Goal: Check status: Check status

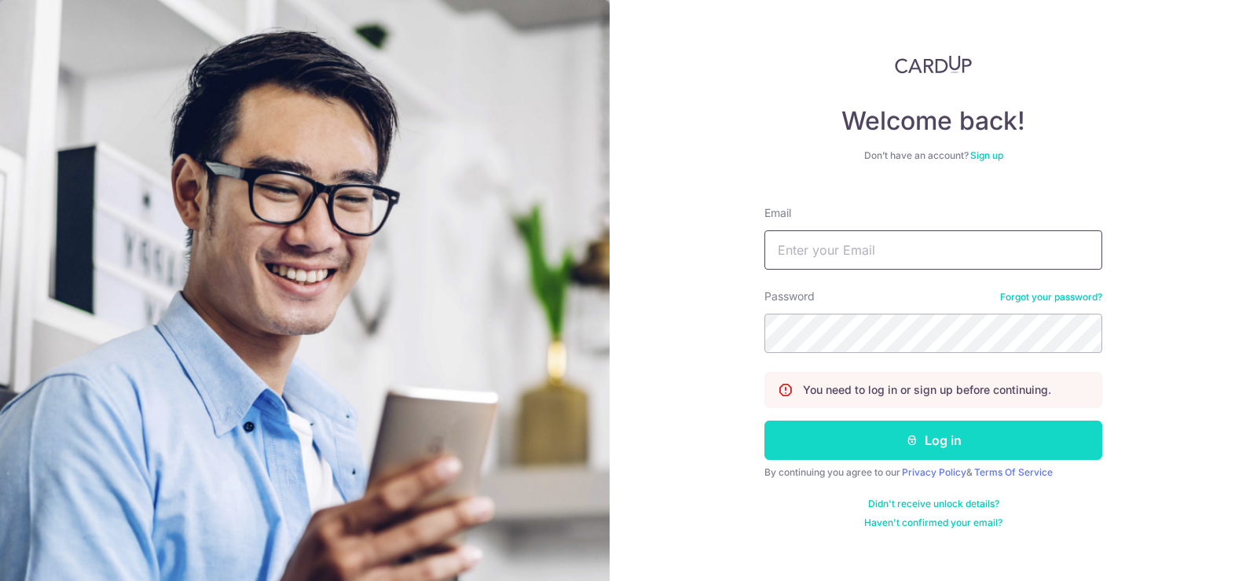
type input "[EMAIL_ADDRESS][DOMAIN_NAME]"
click at [943, 433] on button "Log in" at bounding box center [933, 439] width 338 height 39
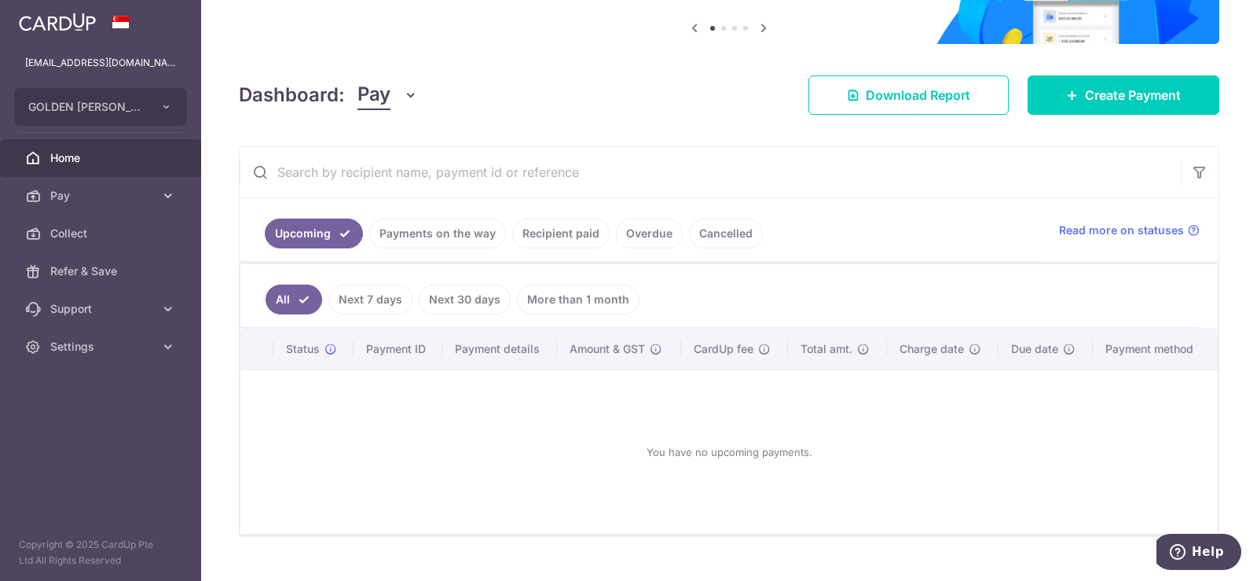
click at [432, 235] on link "Payments on the way" at bounding box center [437, 233] width 137 height 30
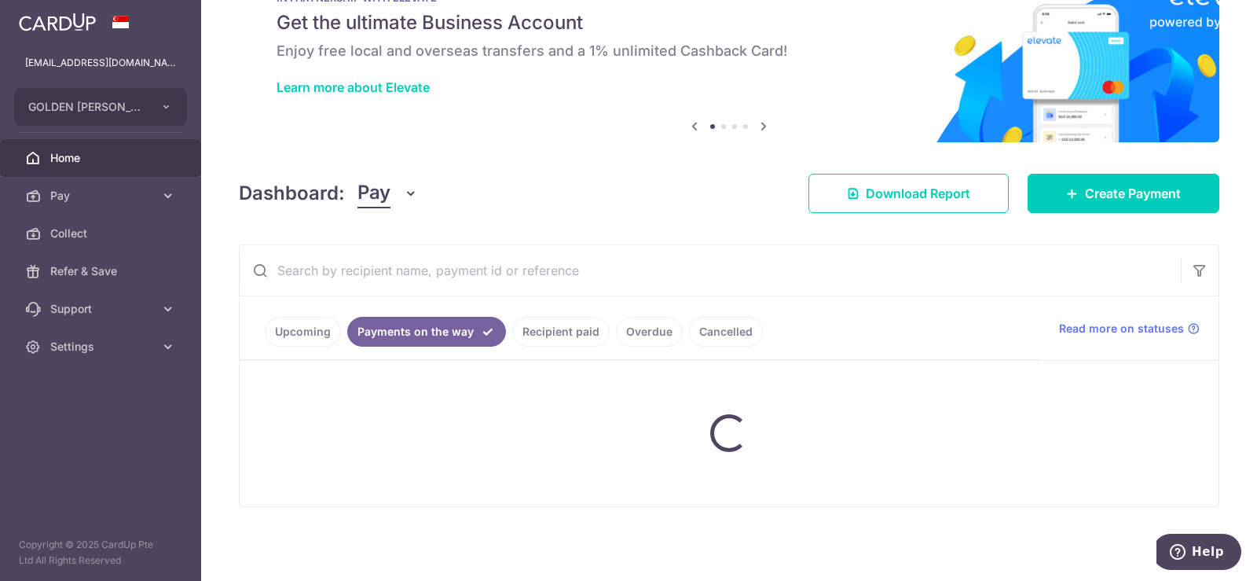
scroll to position [120, 0]
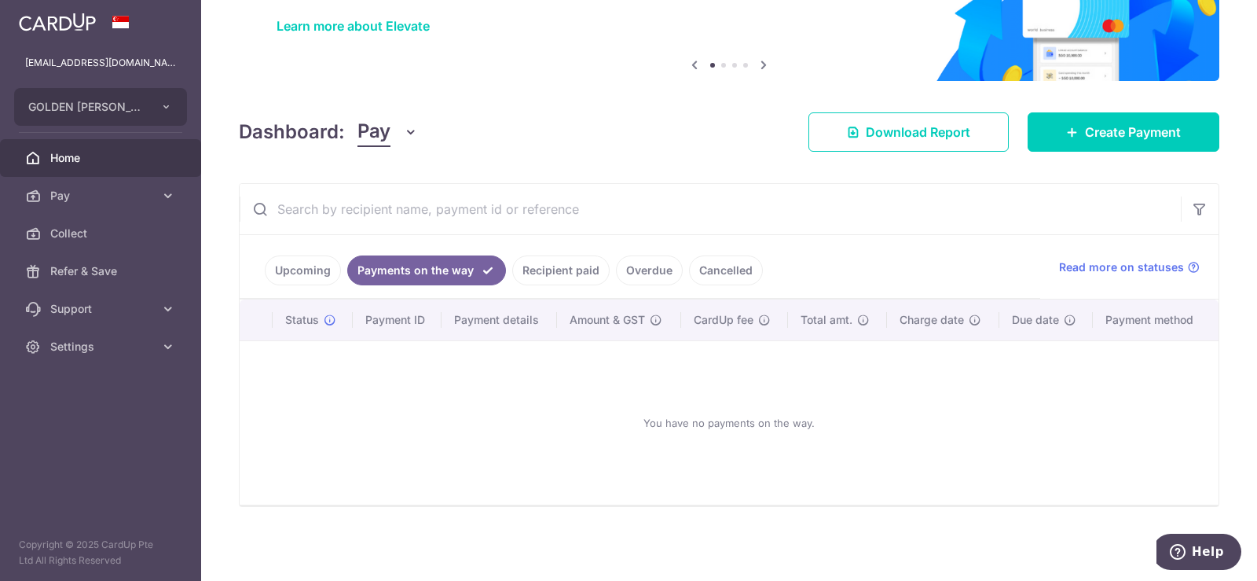
click at [310, 270] on link "Upcoming" at bounding box center [303, 270] width 76 height 30
click at [310, 234] on input "text" at bounding box center [710, 209] width 941 height 50
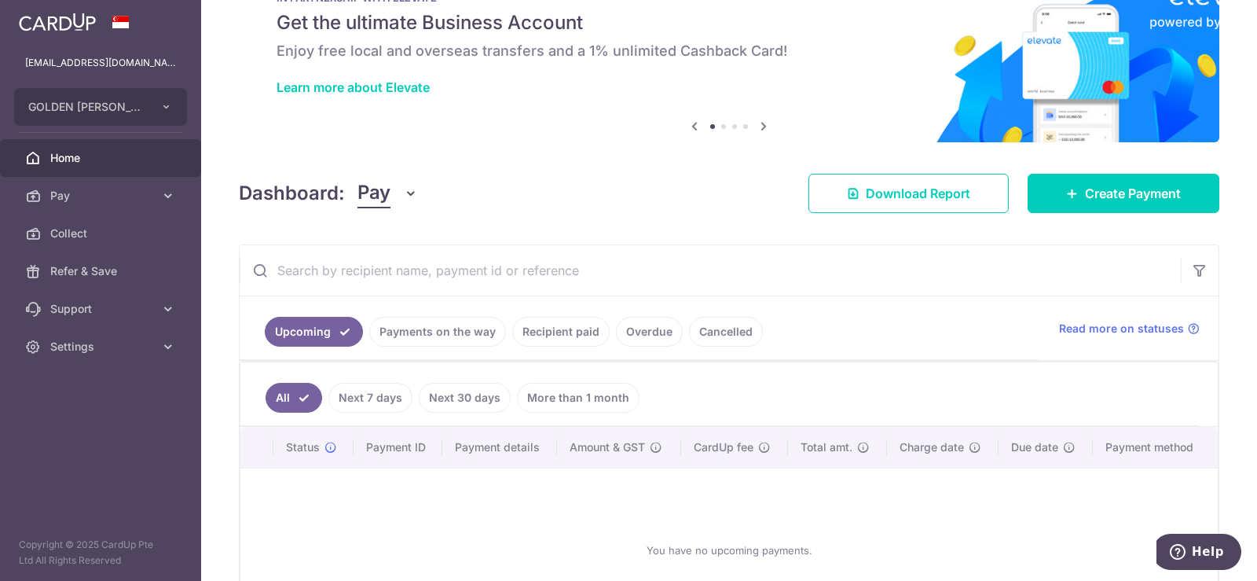
click at [454, 332] on link "Payments on the way" at bounding box center [437, 332] width 137 height 30
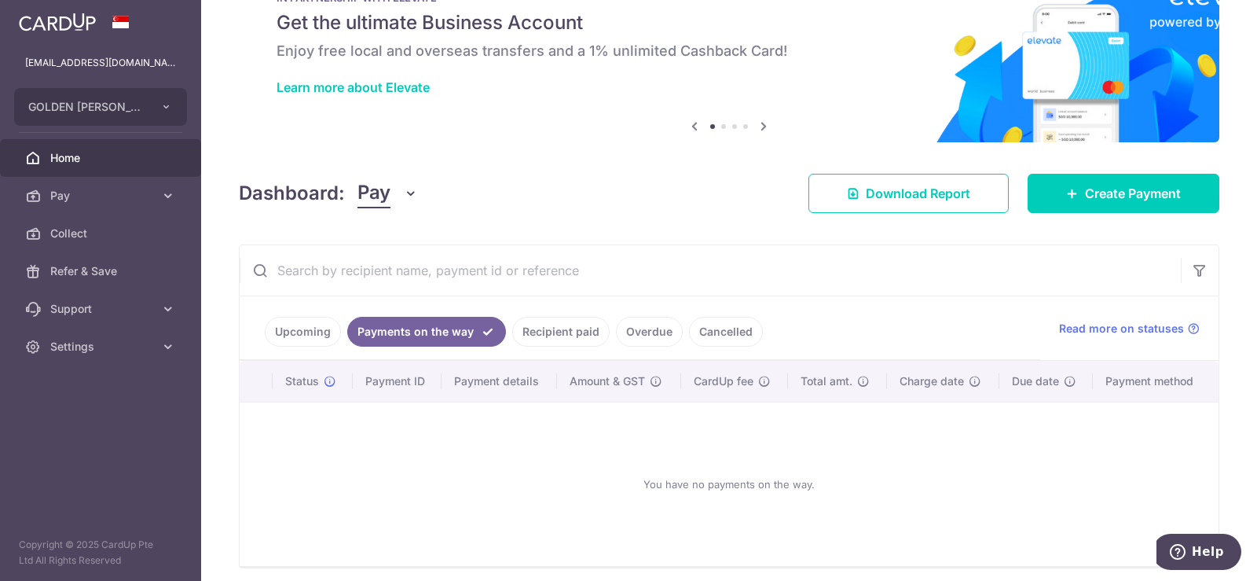
click at [728, 333] on link "Cancelled" at bounding box center [726, 332] width 74 height 30
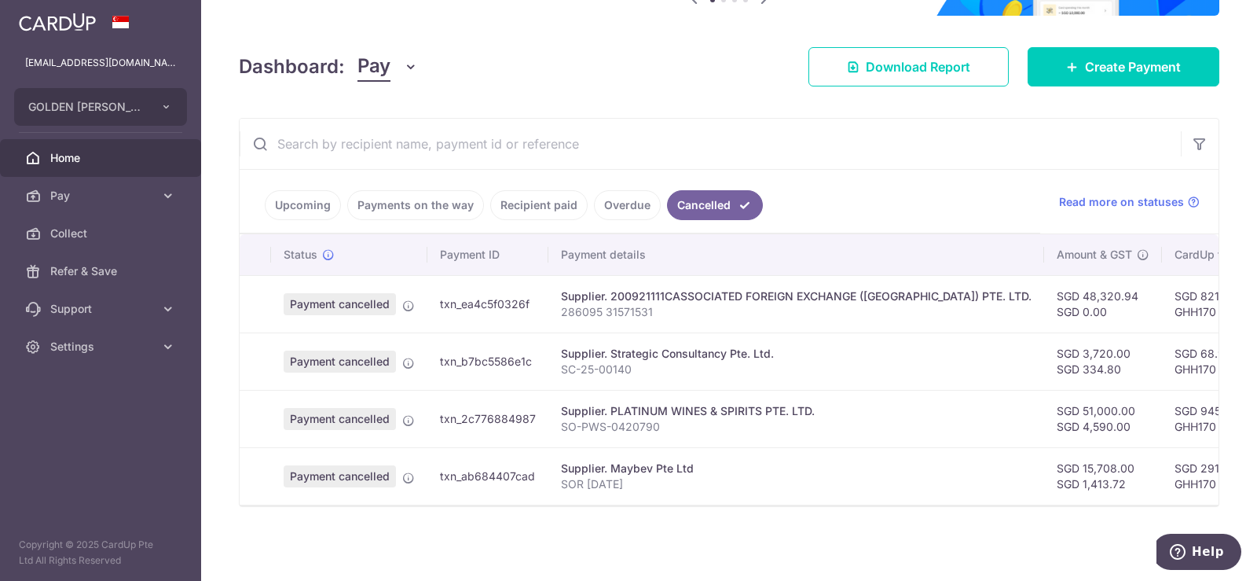
scroll to position [193, 0]
click at [614, 198] on link "Overdue" at bounding box center [627, 205] width 67 height 30
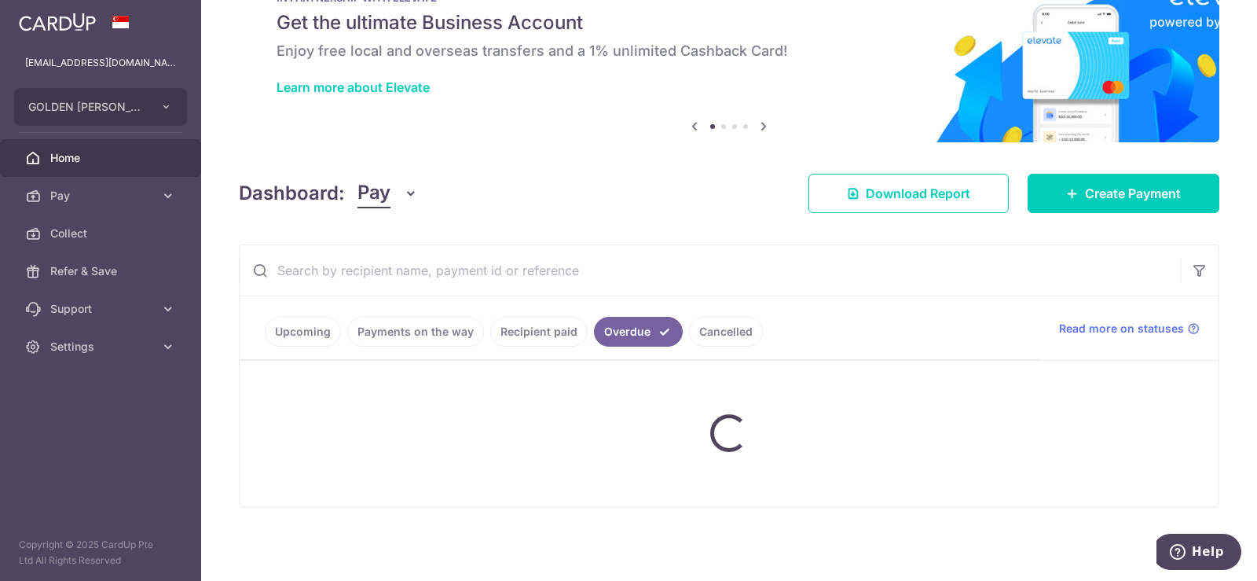
scroll to position [120, 0]
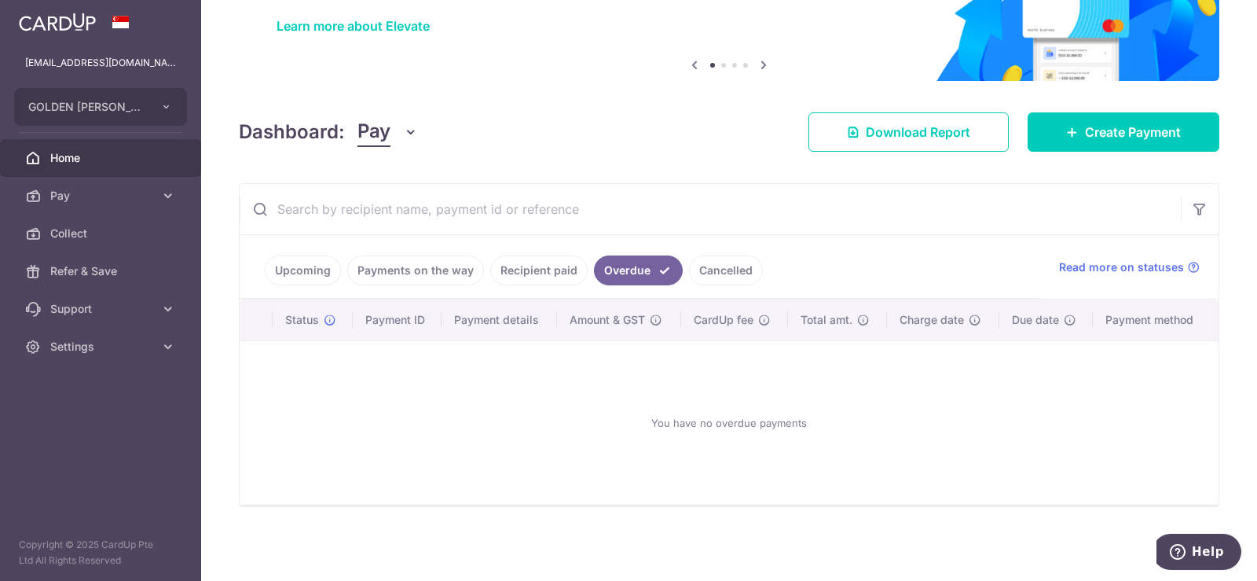
click at [728, 267] on link "Cancelled" at bounding box center [726, 270] width 74 height 30
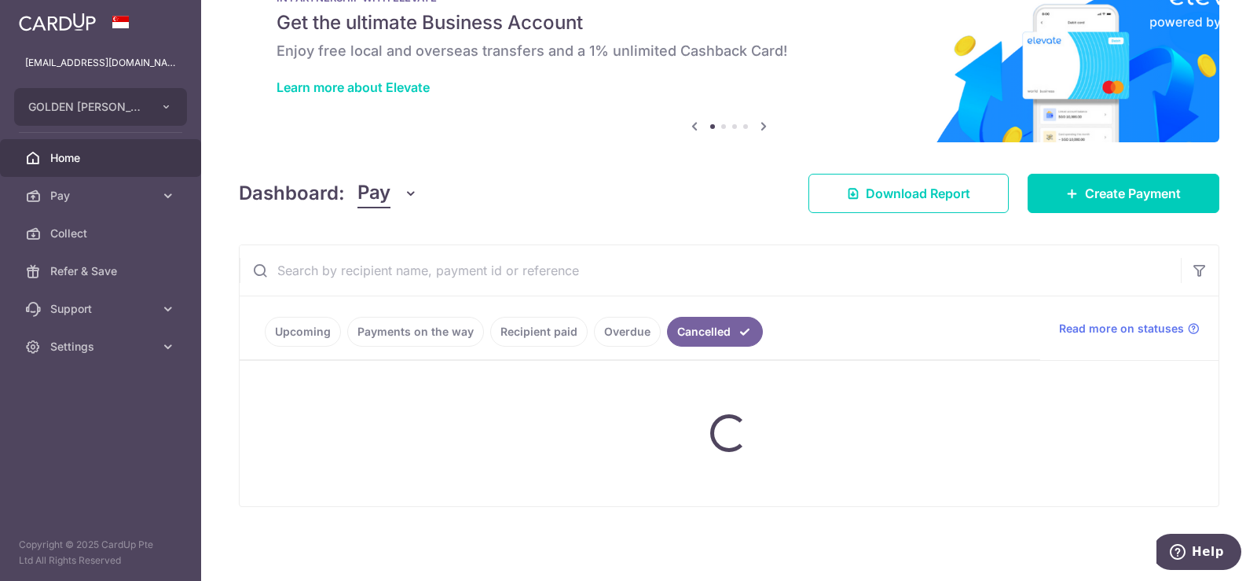
scroll to position [193, 0]
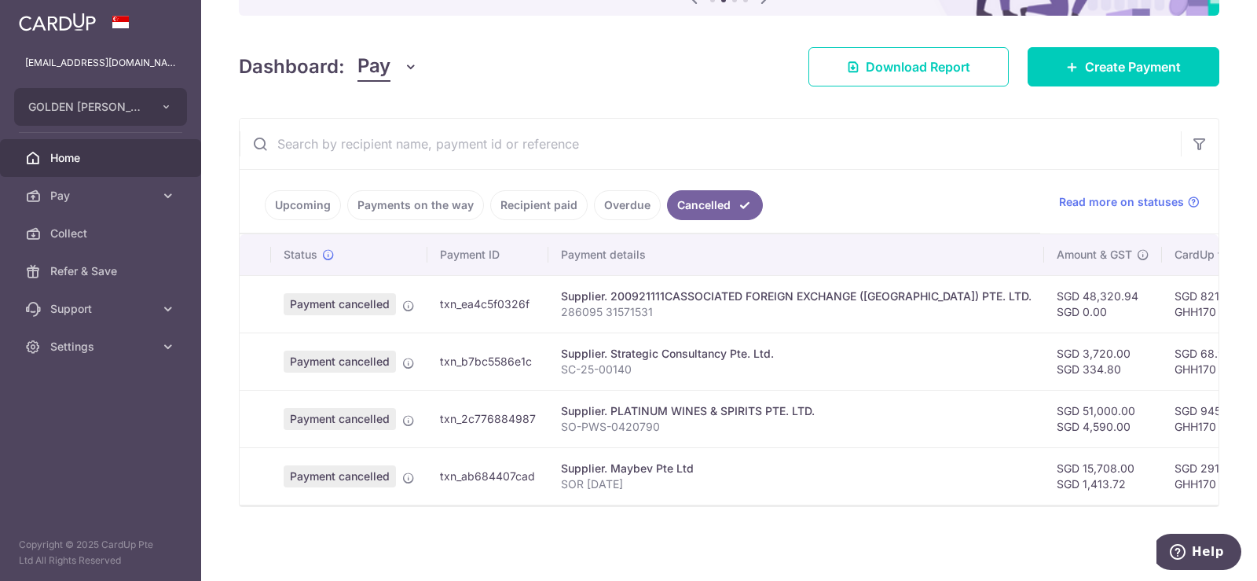
click at [630, 197] on link "Overdue" at bounding box center [627, 205] width 67 height 30
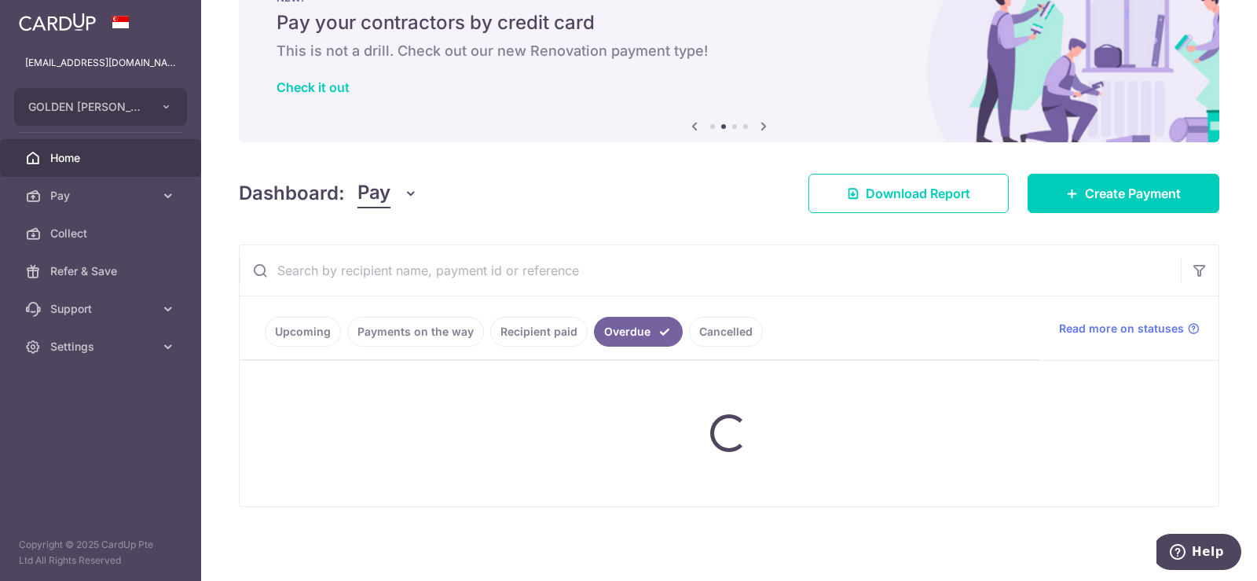
scroll to position [120, 0]
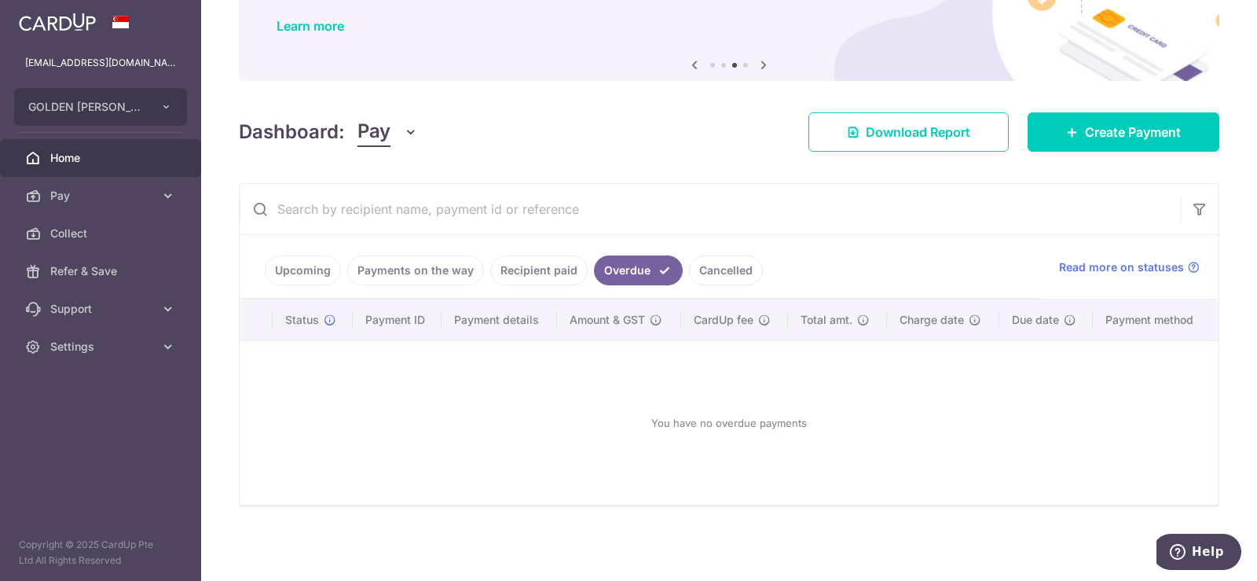
click at [320, 271] on link "Upcoming" at bounding box center [303, 270] width 76 height 30
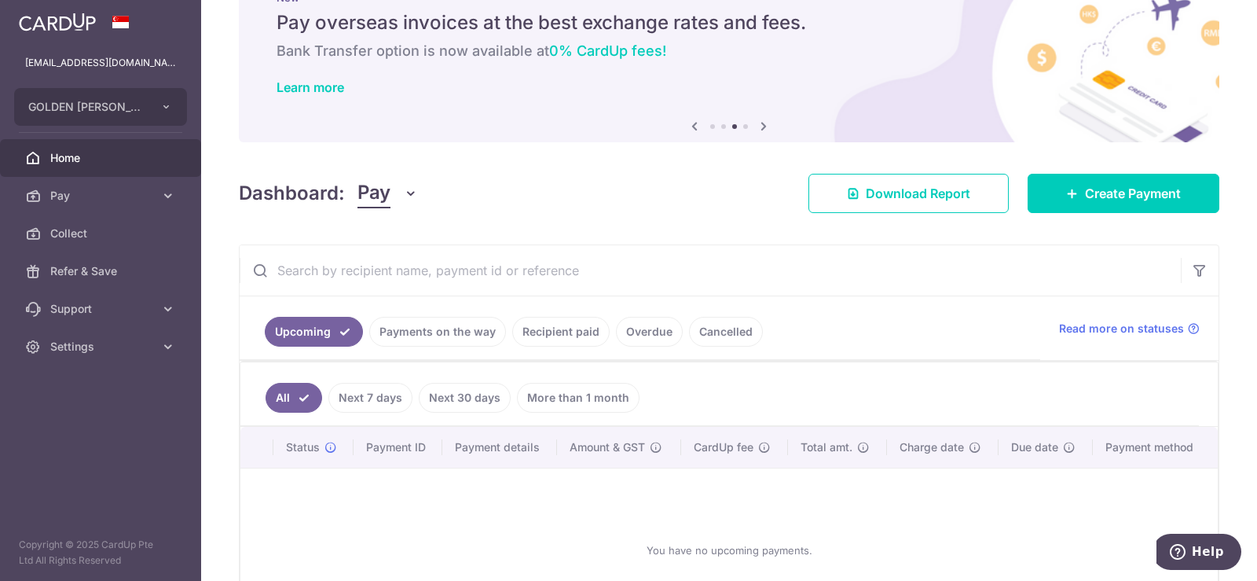
click at [415, 333] on link "Payments on the way" at bounding box center [437, 332] width 137 height 30
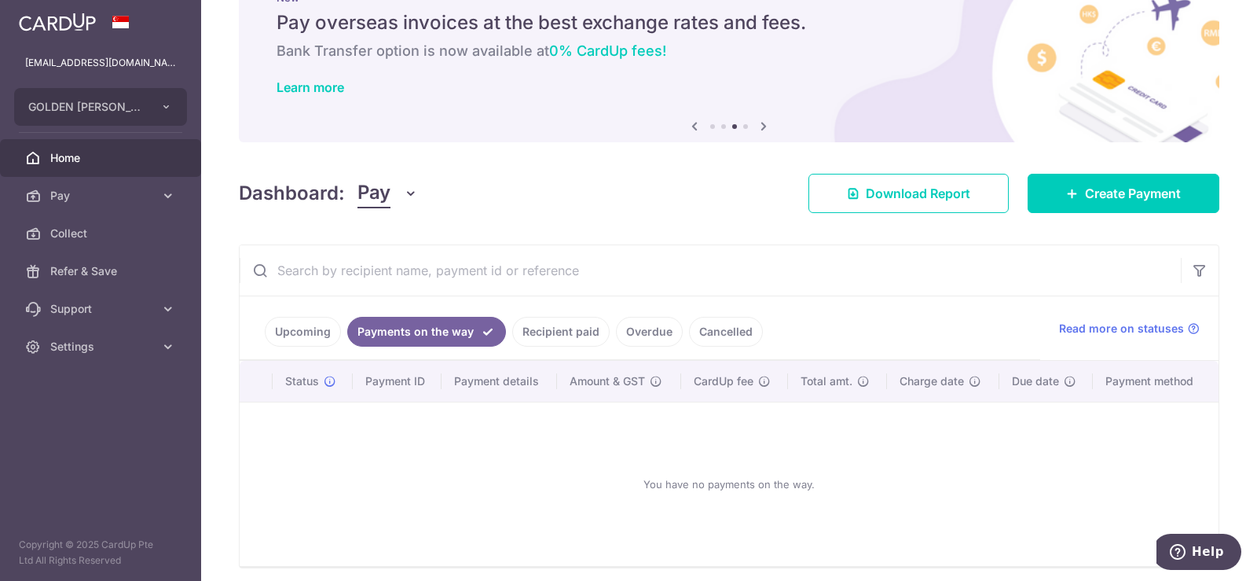
click at [555, 333] on link "Recipient paid" at bounding box center [560, 332] width 97 height 30
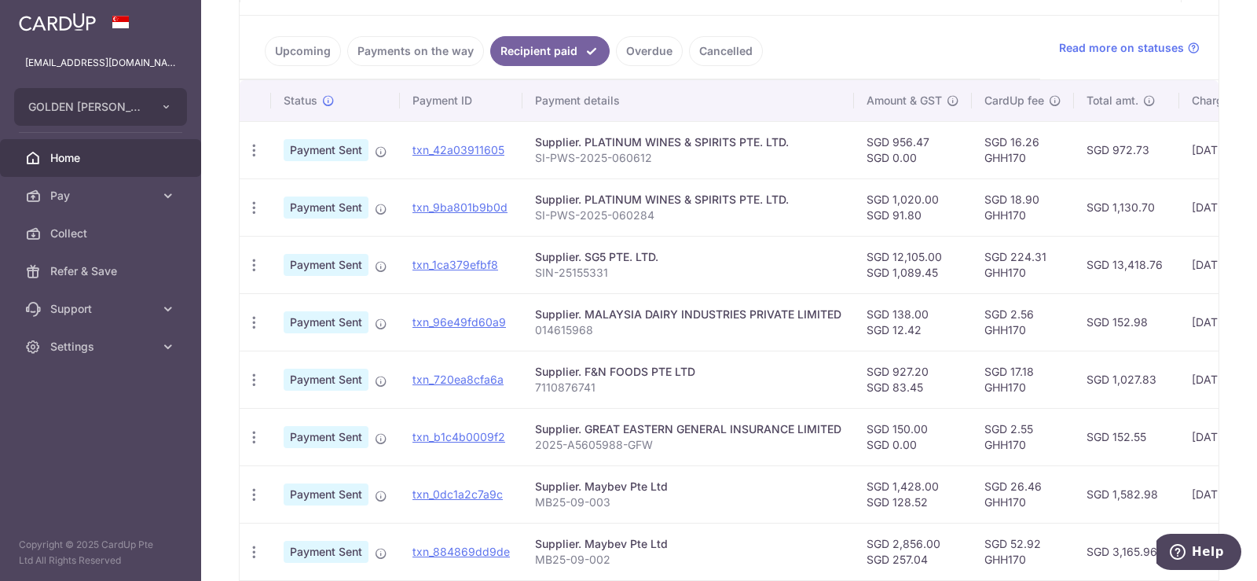
scroll to position [261, 0]
